Goal: Information Seeking & Learning: Find specific fact

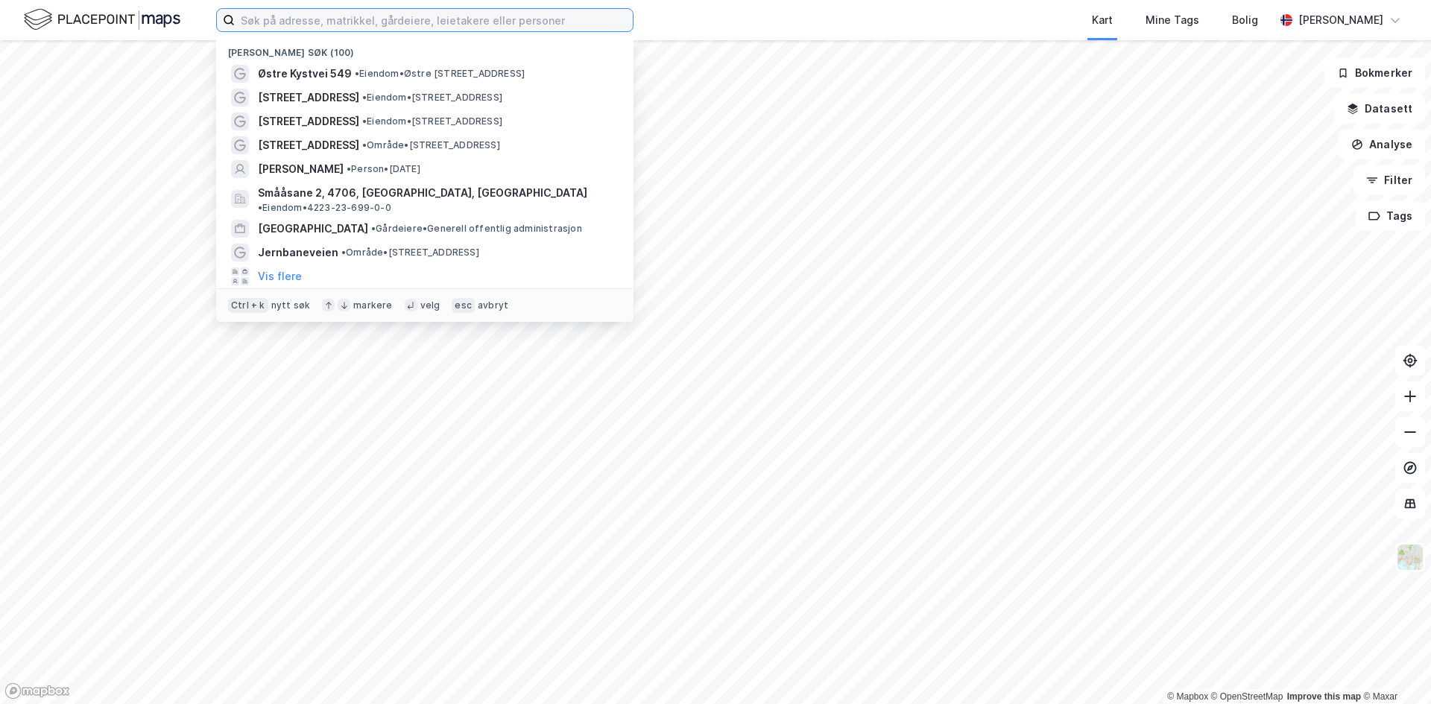
click at [296, 22] on input at bounding box center [434, 20] width 398 height 22
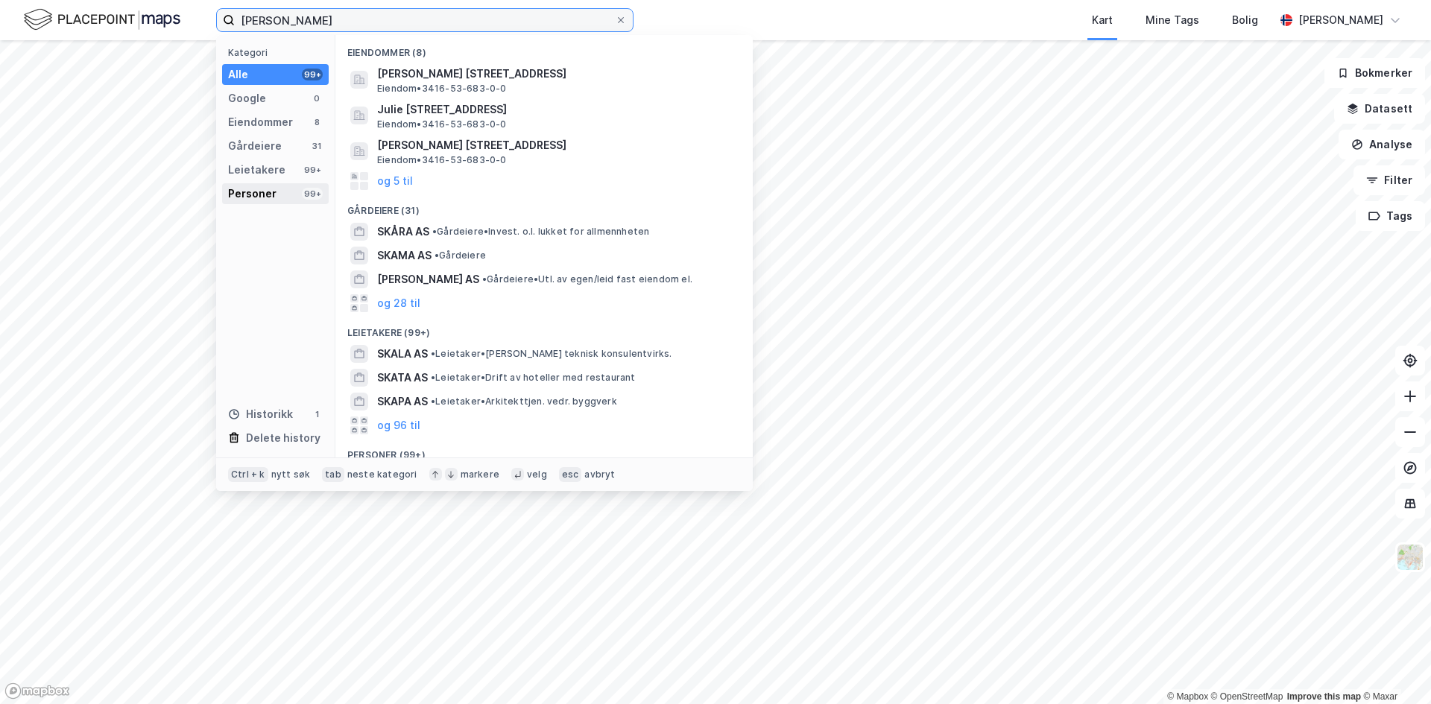
type input "[PERSON_NAME]"
click at [259, 201] on div "Personer" at bounding box center [252, 194] width 48 height 18
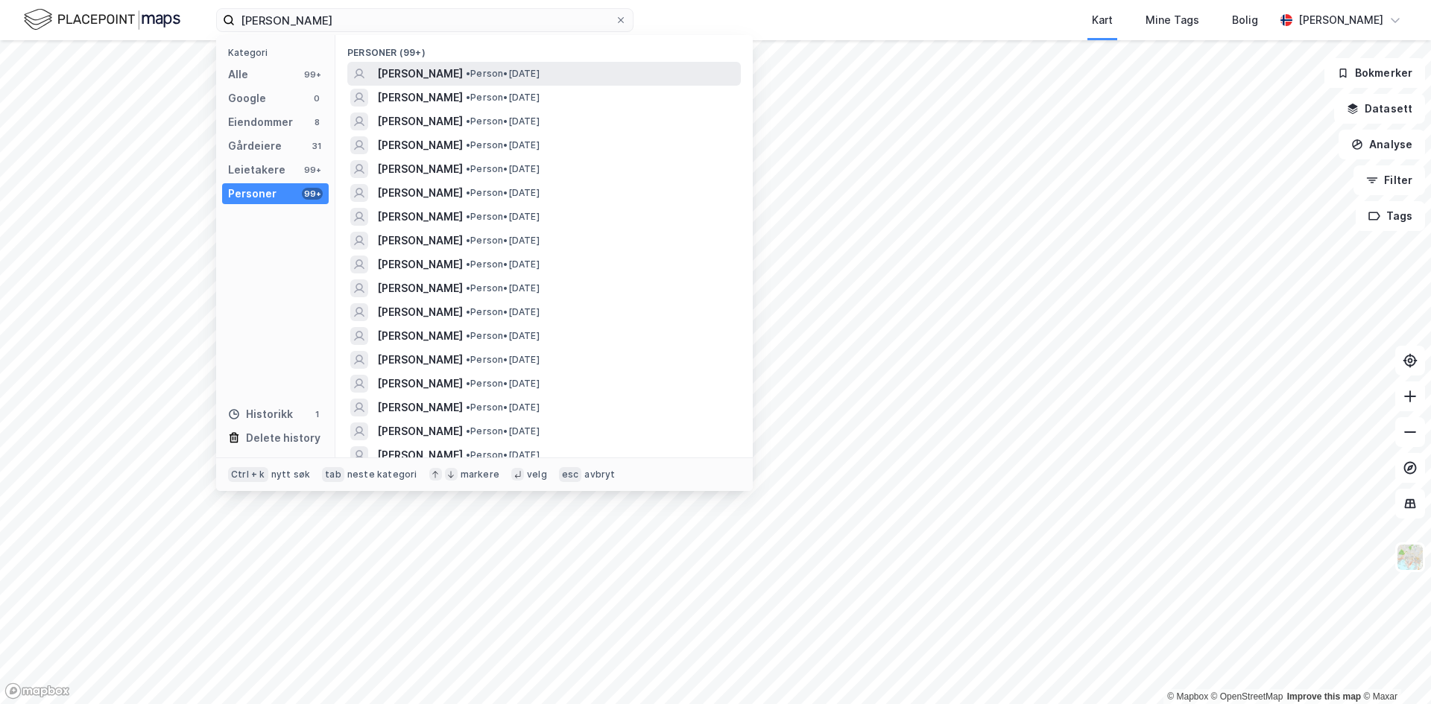
click at [412, 76] on span "[PERSON_NAME]" at bounding box center [420, 74] width 86 height 18
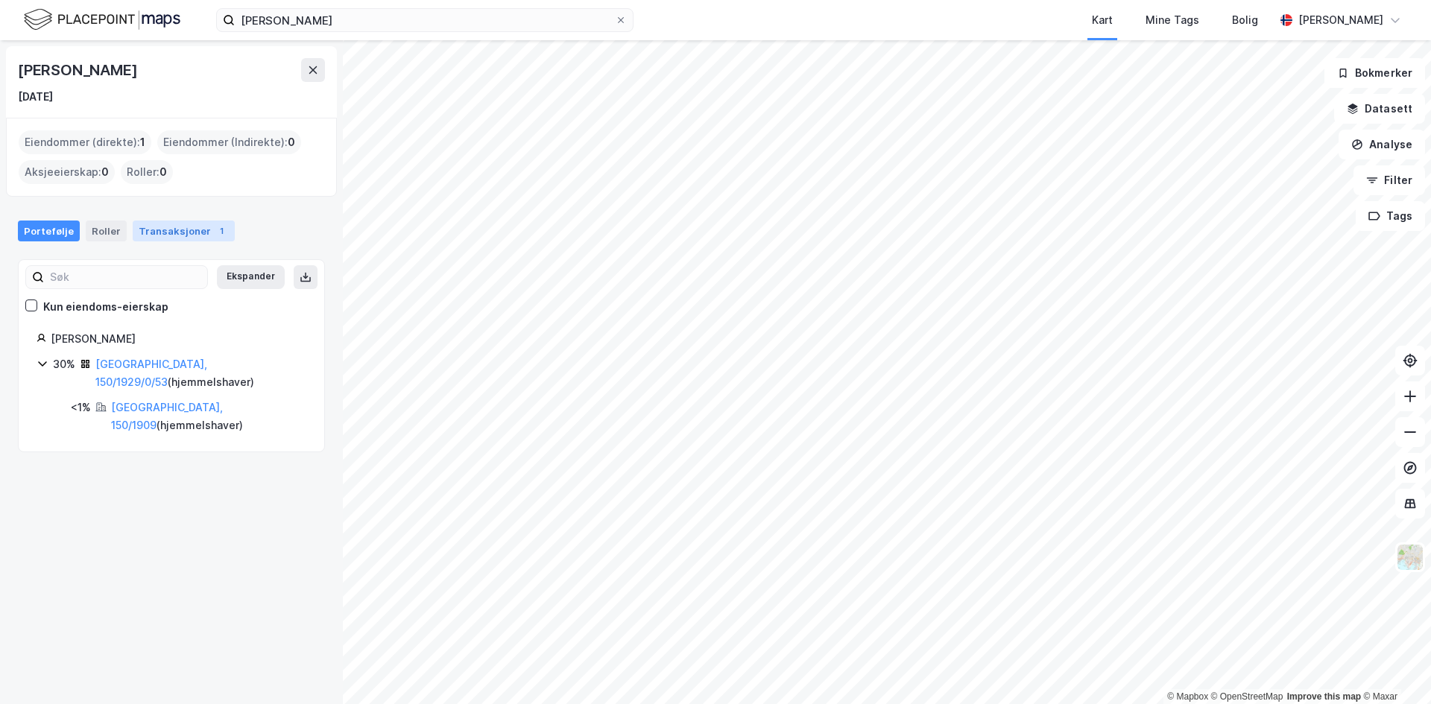
click at [205, 221] on div "Transaksjoner 1" at bounding box center [184, 231] width 102 height 21
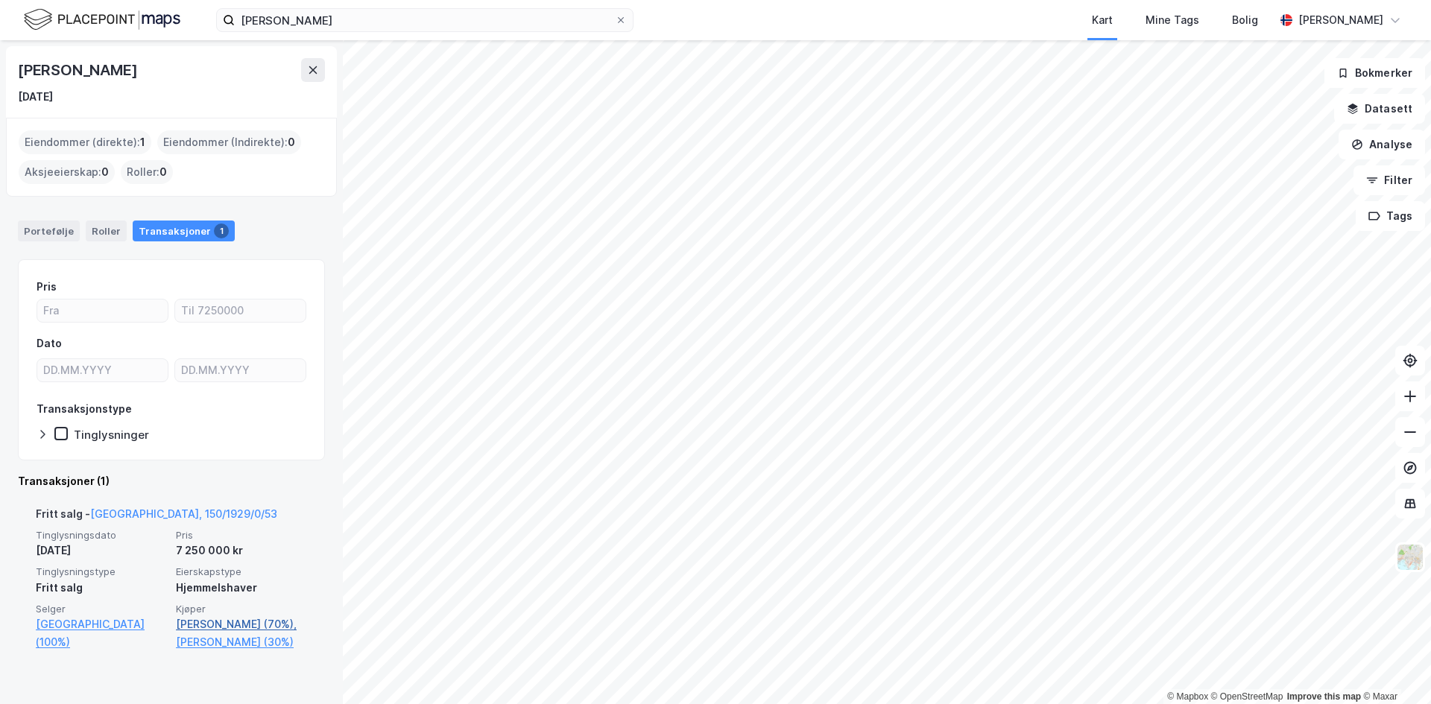
click at [207, 634] on link "[PERSON_NAME] (70%)," at bounding box center [241, 625] width 131 height 18
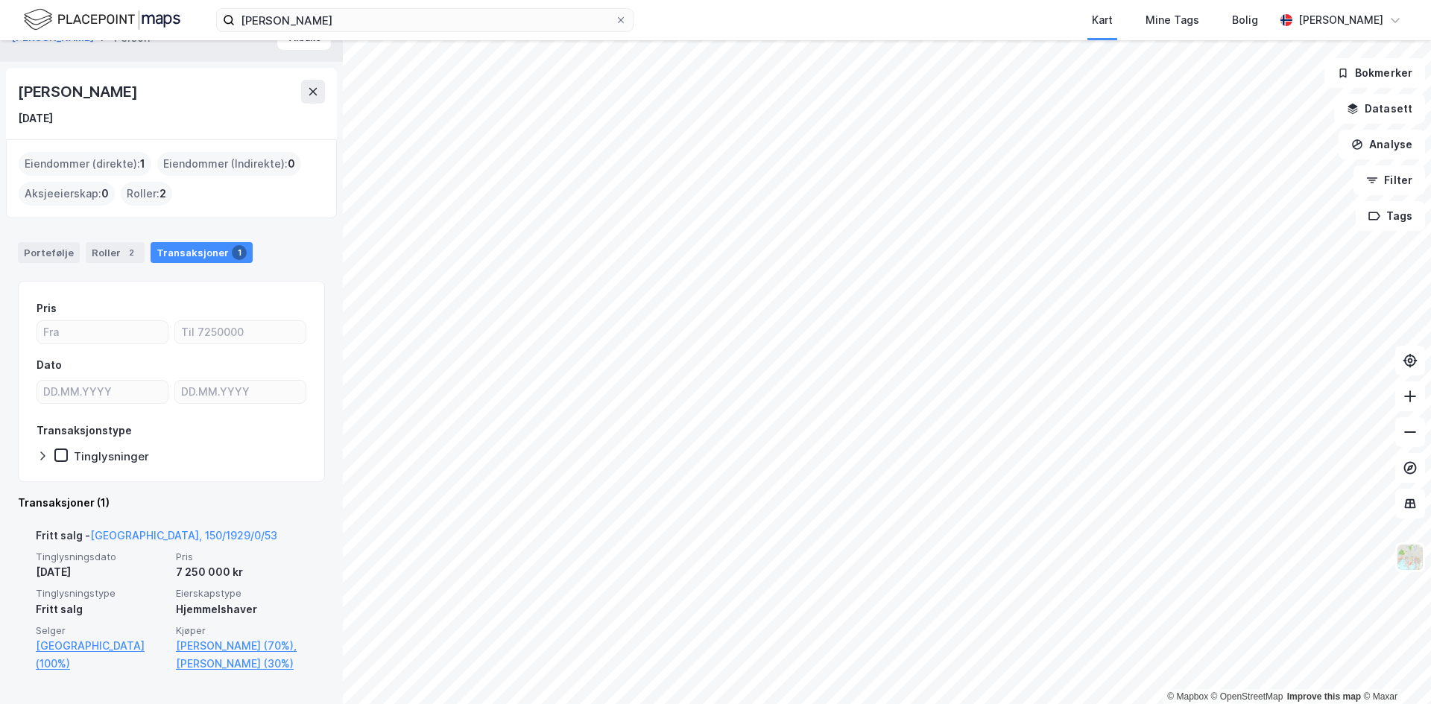
scroll to position [40, 0]
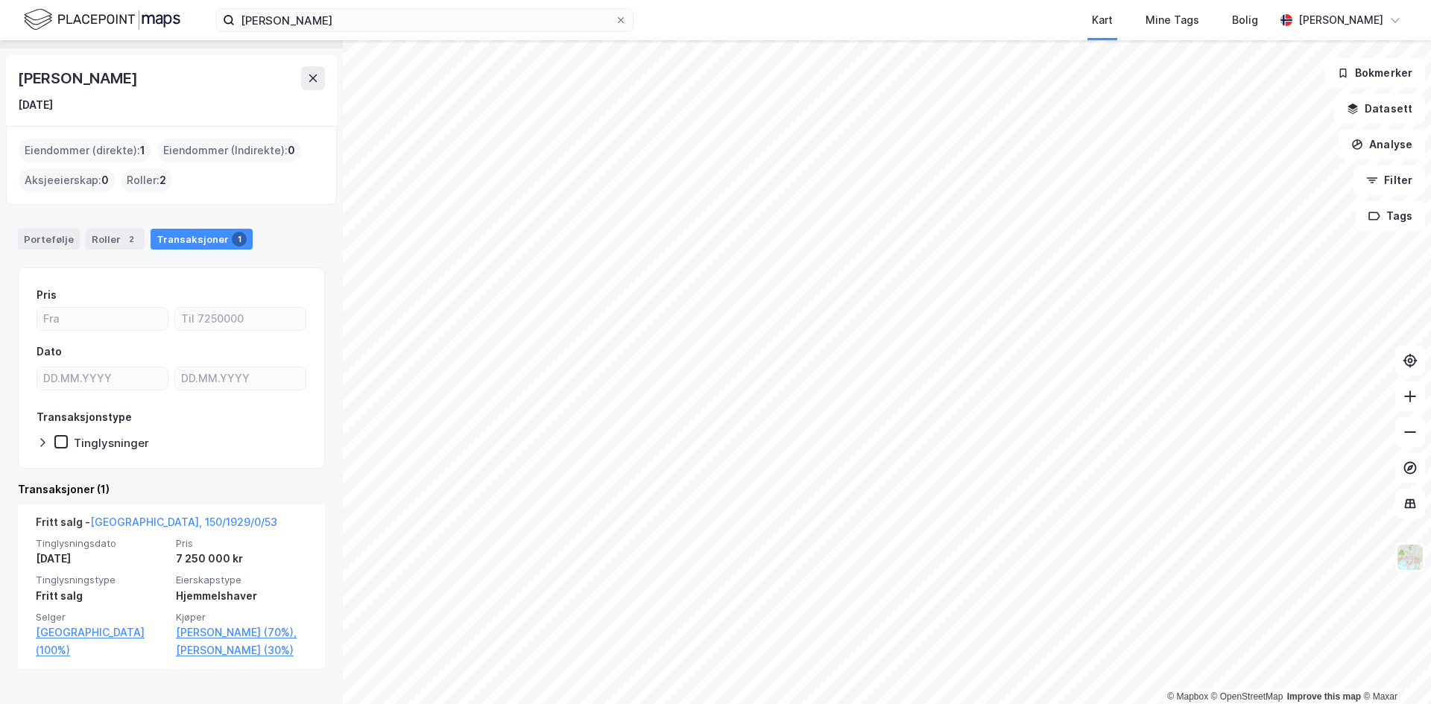
click at [141, 174] on div "Roller : 2" at bounding box center [146, 180] width 51 height 24
click at [113, 241] on div "Roller 2" at bounding box center [115, 239] width 59 height 21
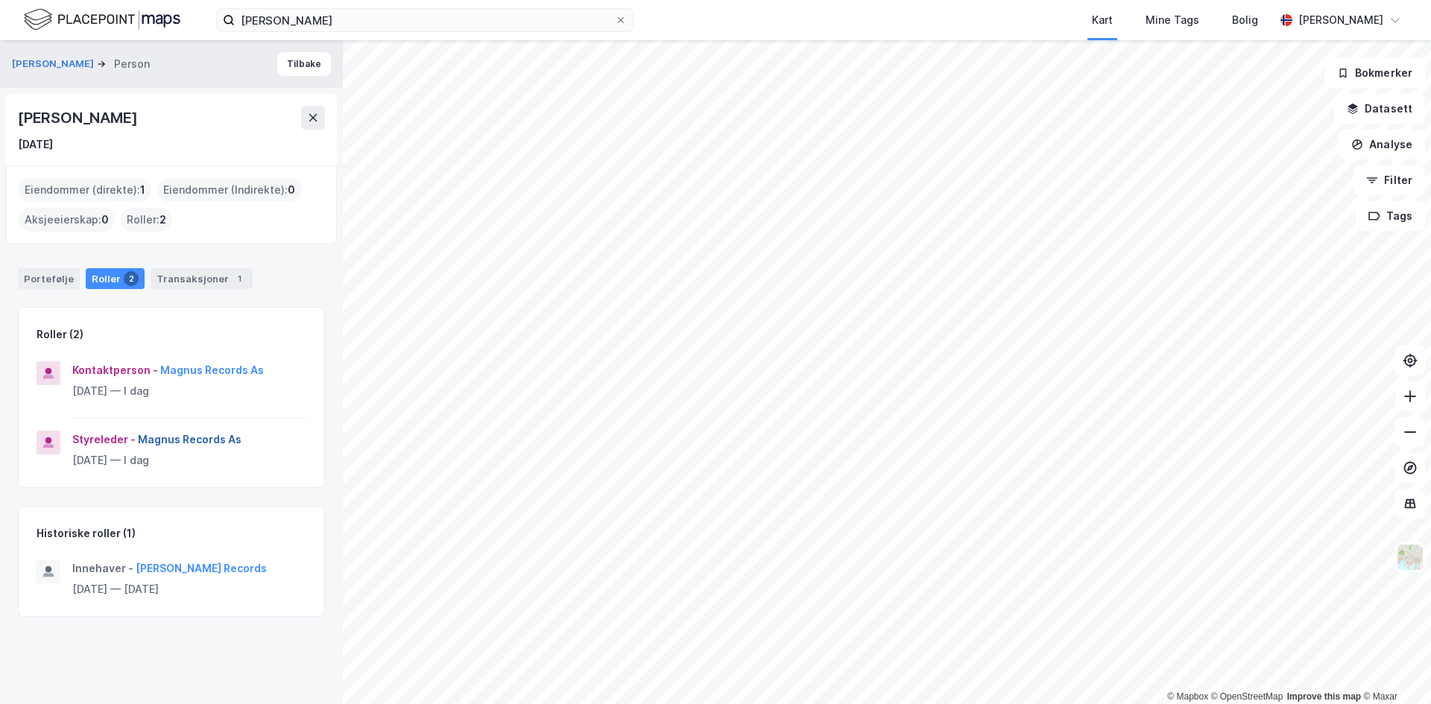
click at [0, 0] on button "Magnus Records As" at bounding box center [0, 0] width 0 height 0
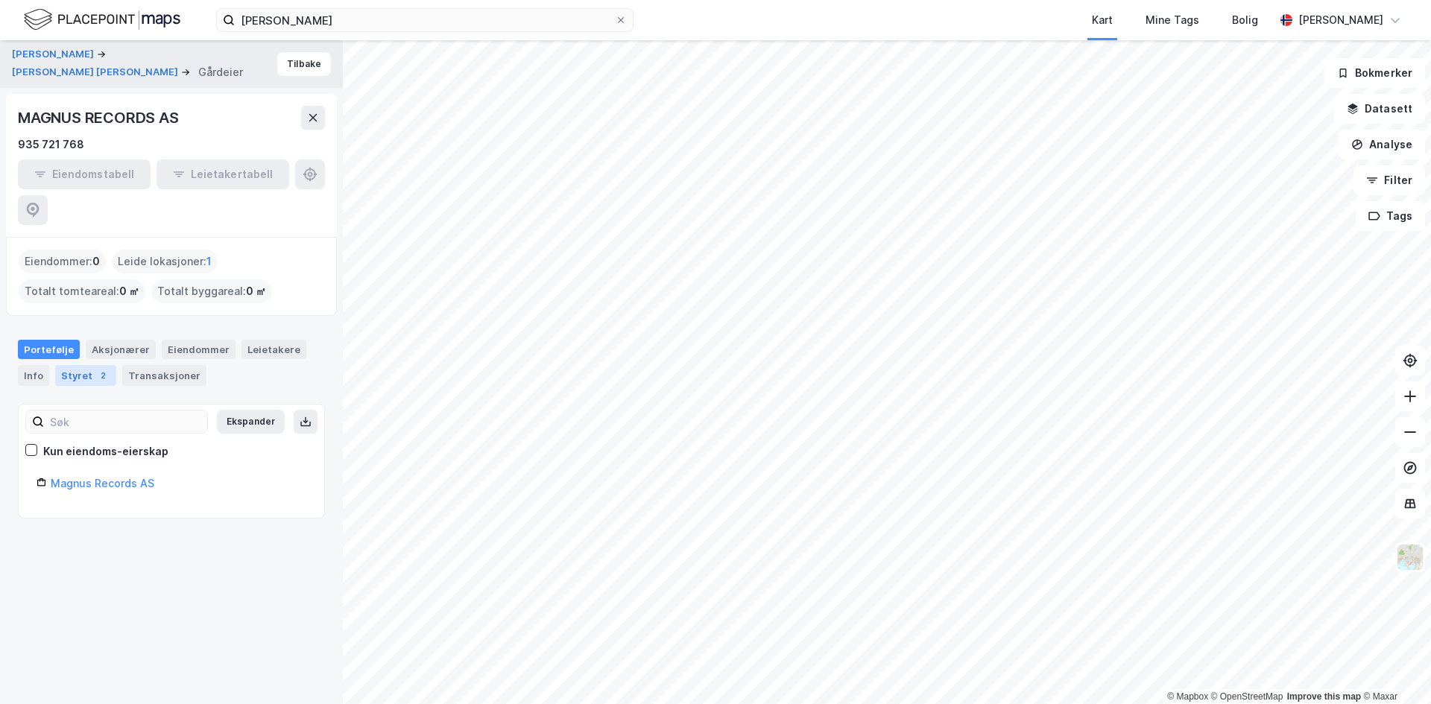
click at [89, 365] on div "Styret 2" at bounding box center [85, 375] width 61 height 21
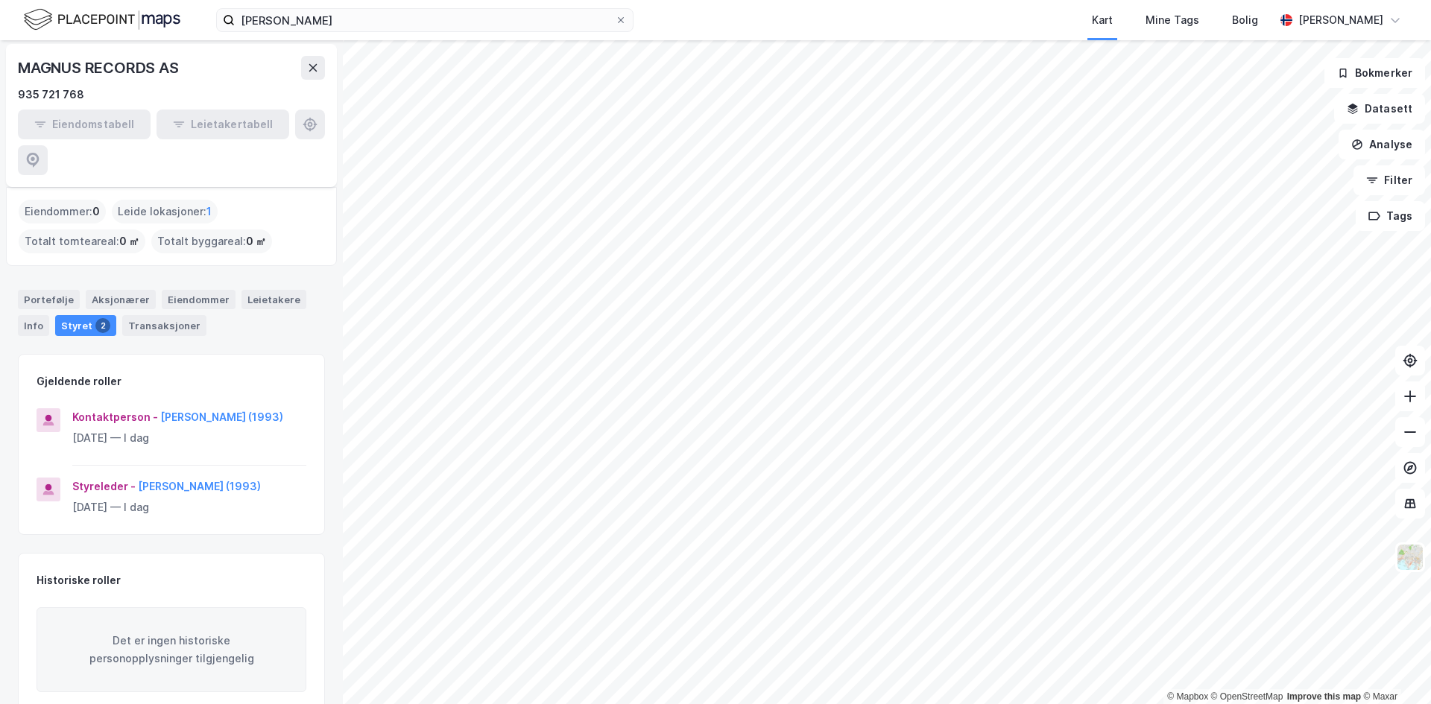
scroll to position [75, 0]
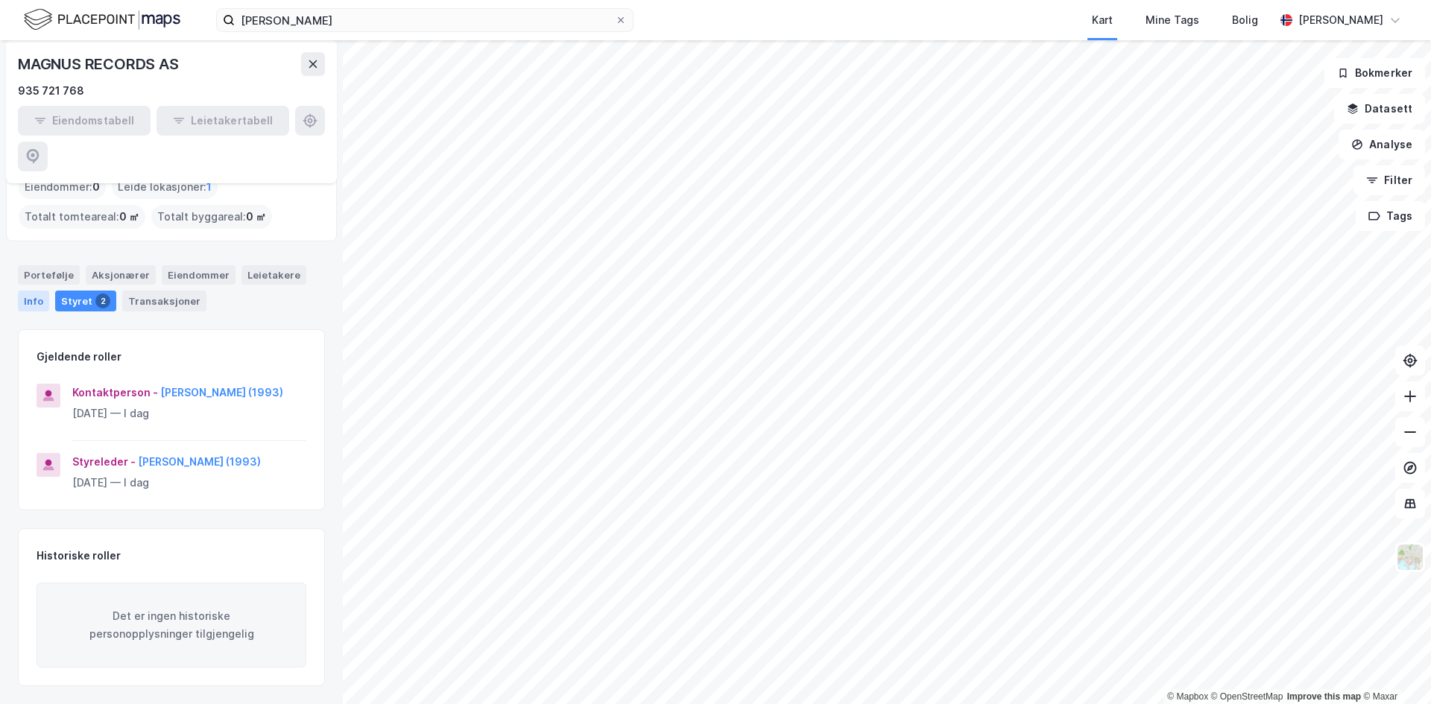
click at [29, 291] on div "Info" at bounding box center [33, 301] width 31 height 21
